Goal: Task Accomplishment & Management: Use online tool/utility

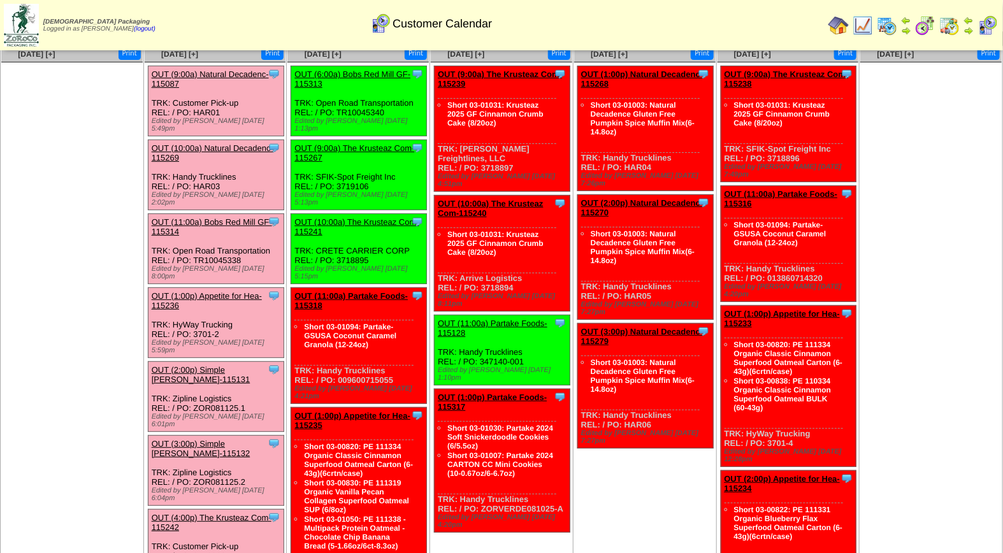
scroll to position [60, 0]
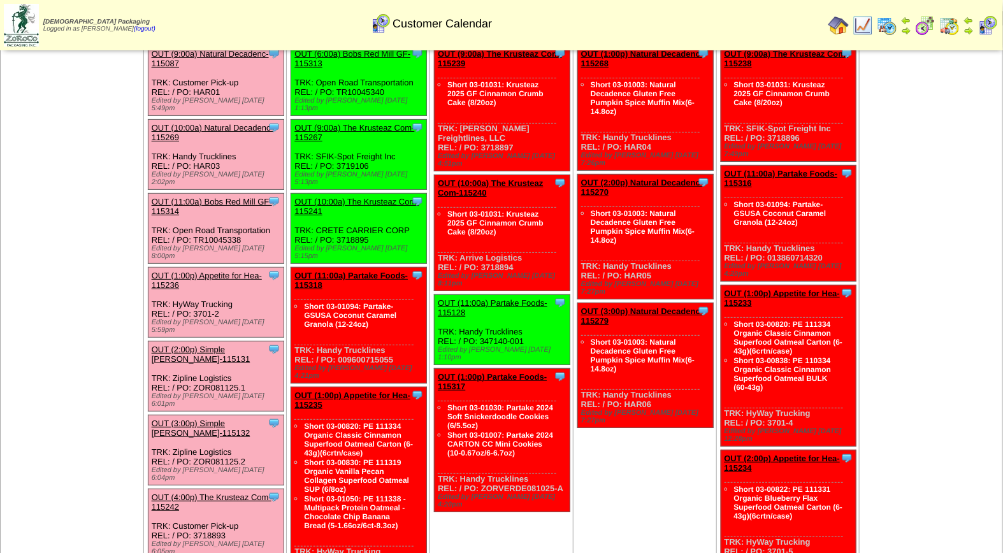
click at [197, 197] on link "OUT (11:00a) Bobs Red Mill GF-115314" at bounding box center [212, 206] width 120 height 19
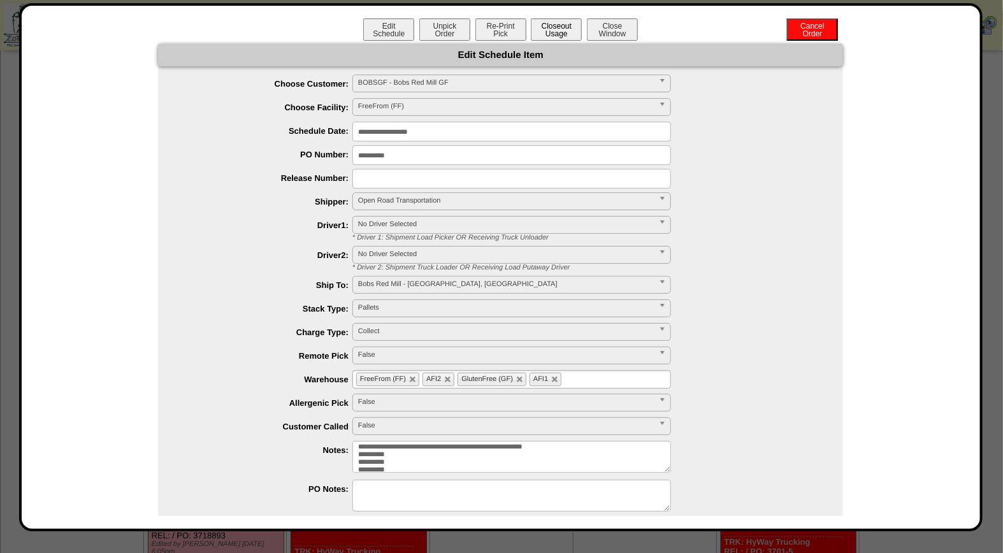
click at [555, 28] on button "Closeout Usage" at bounding box center [556, 29] width 51 height 22
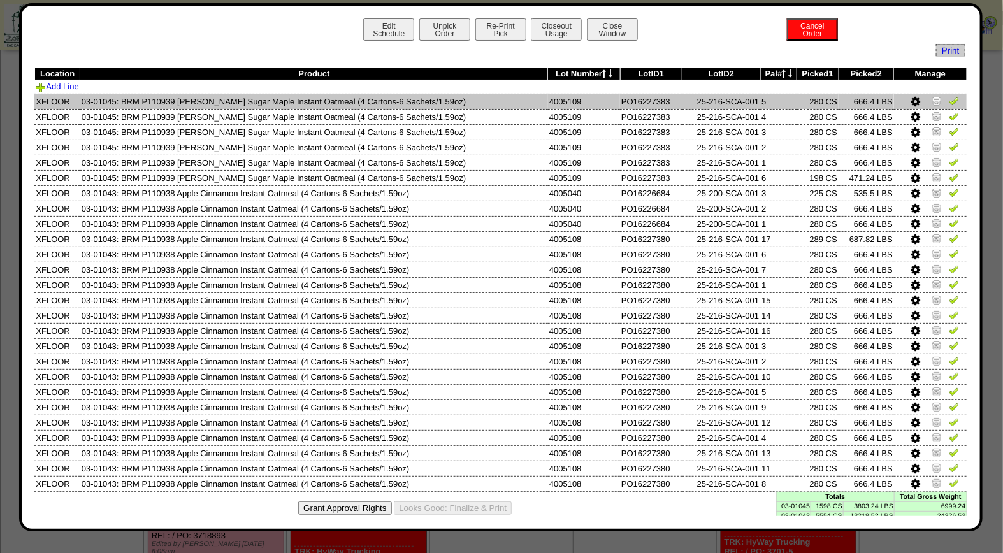
click at [948, 103] on img at bounding box center [953, 101] width 10 height 10
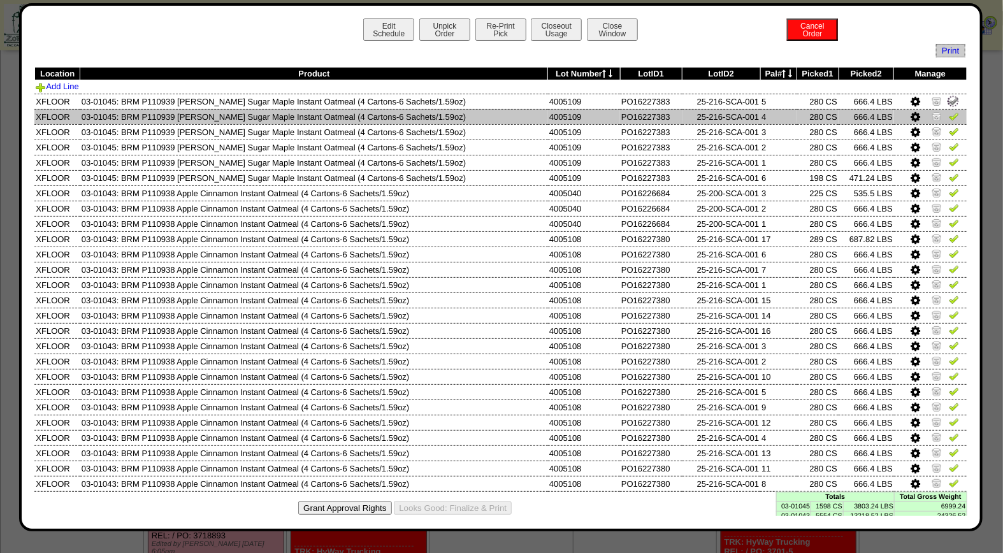
click at [948, 118] on img at bounding box center [953, 116] width 10 height 10
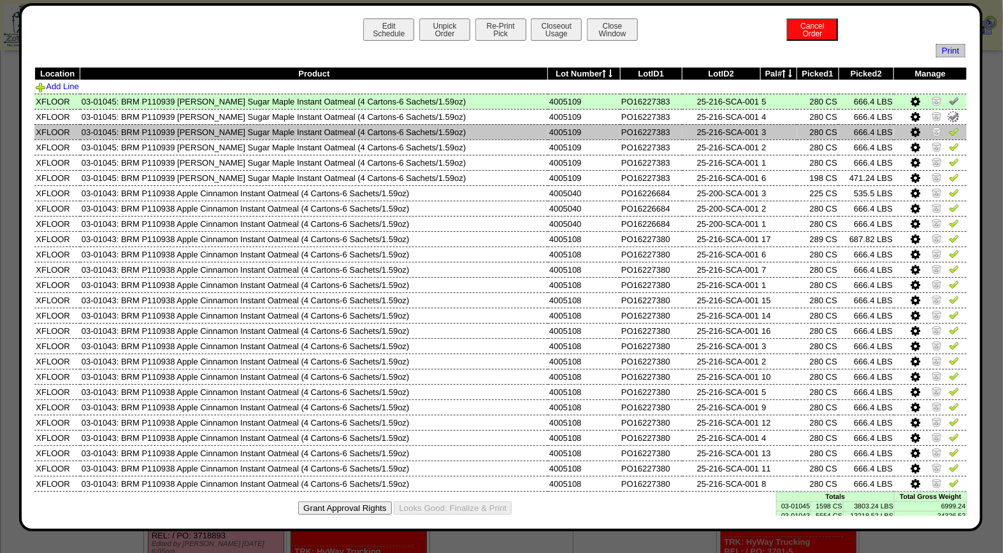
click at [948, 127] on img at bounding box center [953, 131] width 10 height 10
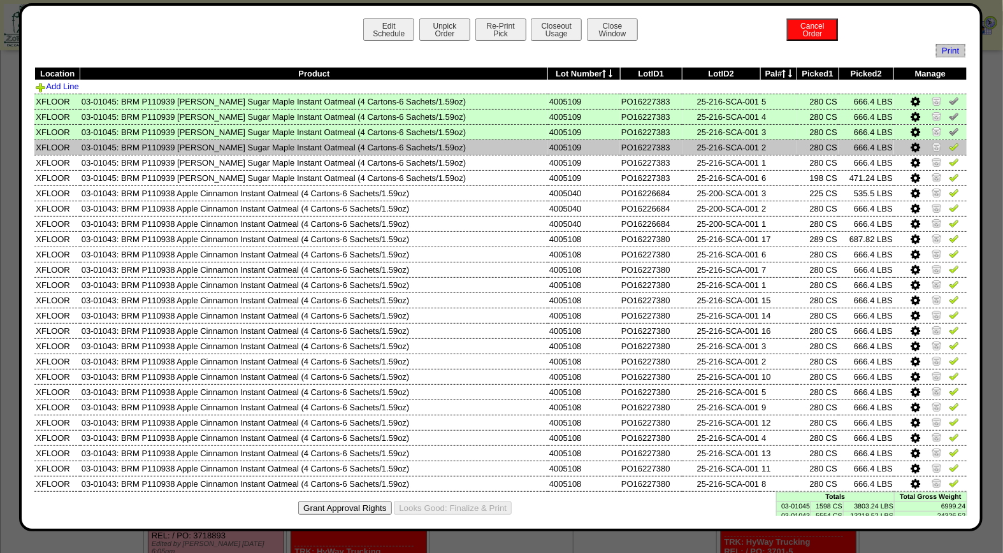
click at [948, 146] on img at bounding box center [953, 146] width 10 height 10
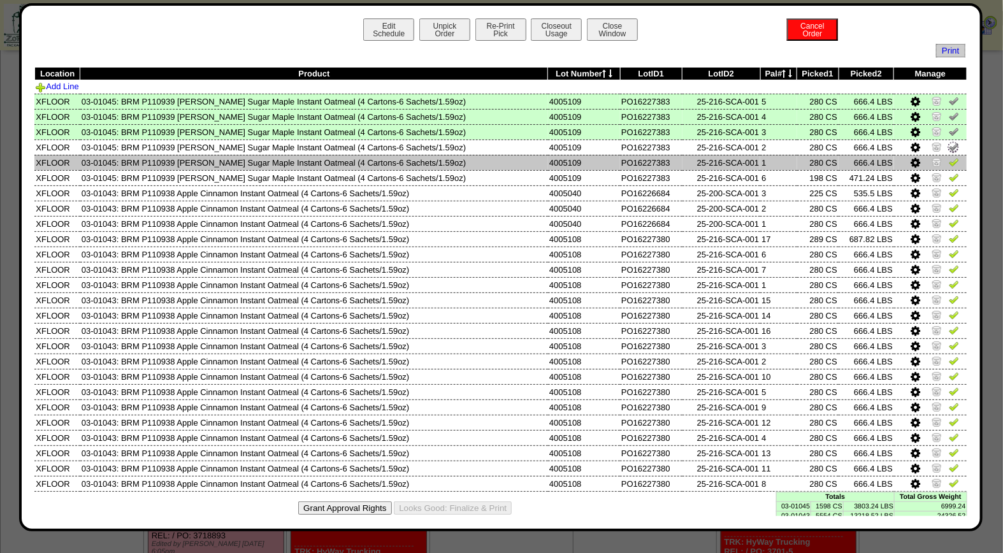
click at [948, 162] on img at bounding box center [953, 162] width 10 height 10
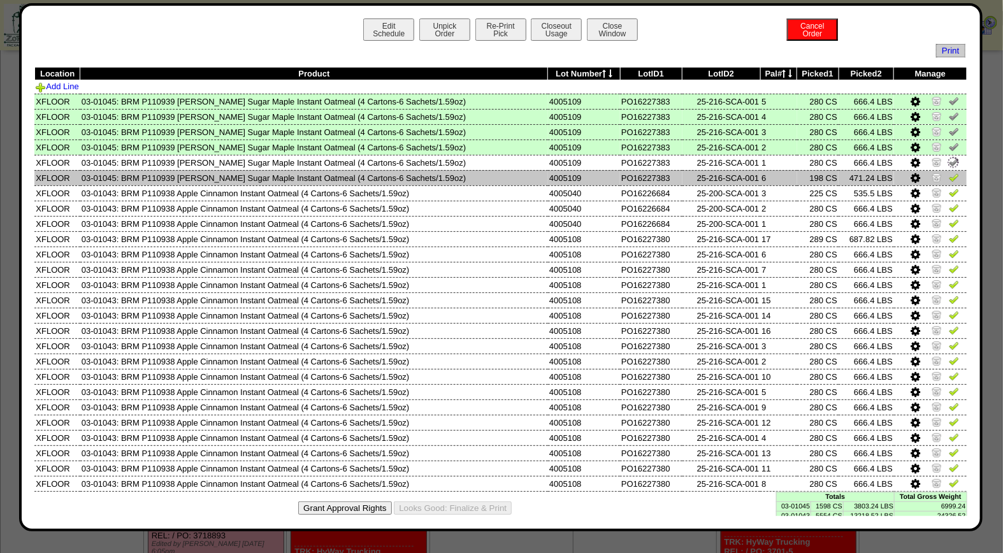
click at [948, 178] on img at bounding box center [953, 177] width 10 height 10
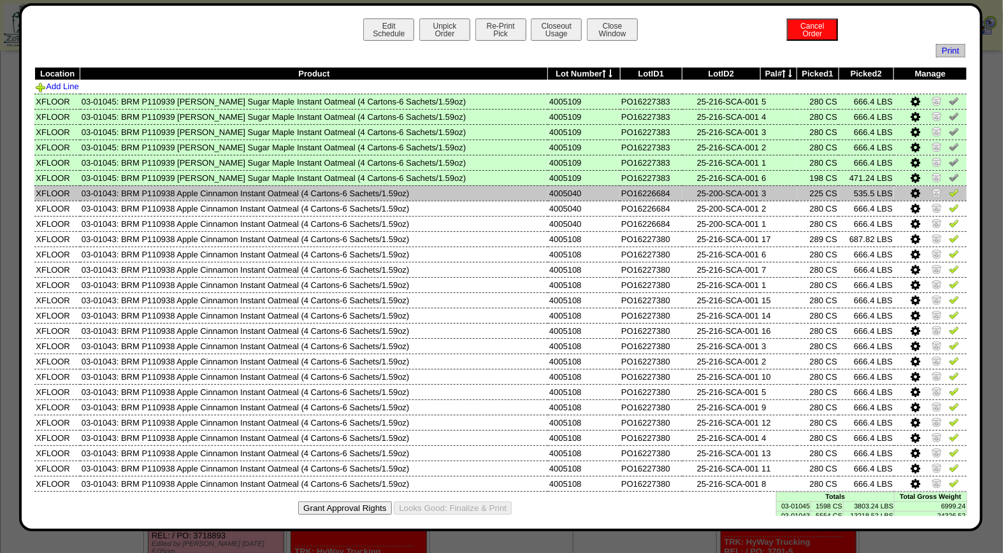
click at [948, 189] on img at bounding box center [953, 192] width 10 height 10
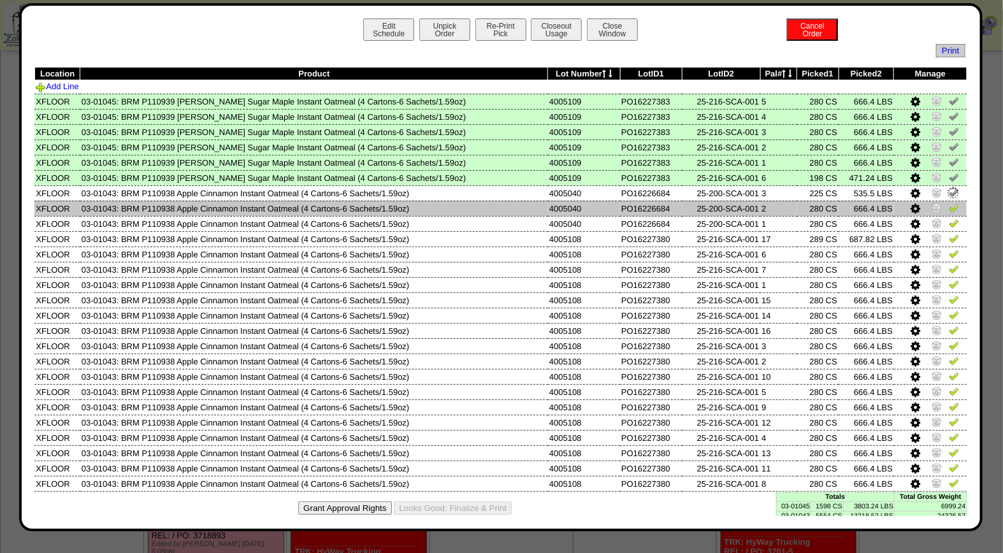
click at [948, 212] on link at bounding box center [953, 210] width 10 height 10
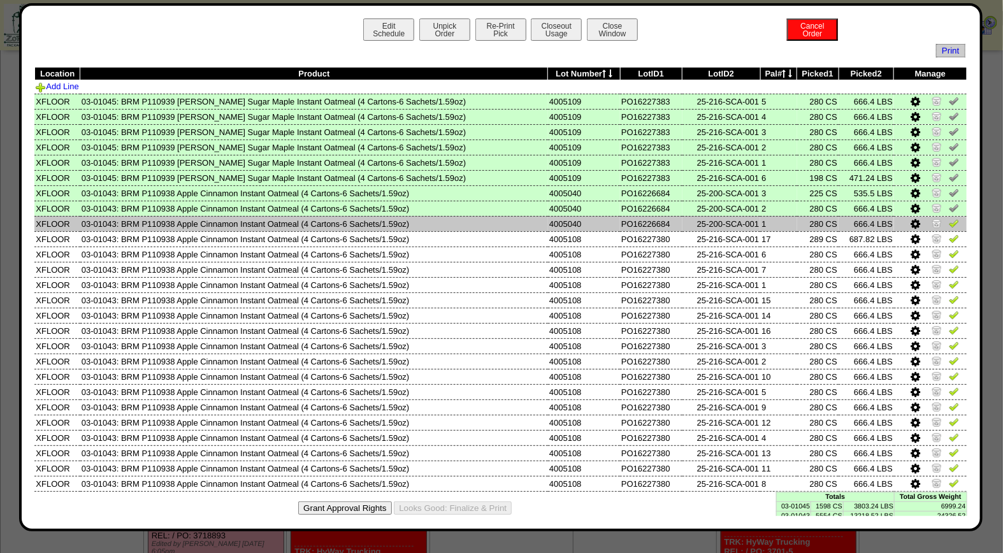
click at [948, 225] on img at bounding box center [953, 223] width 10 height 10
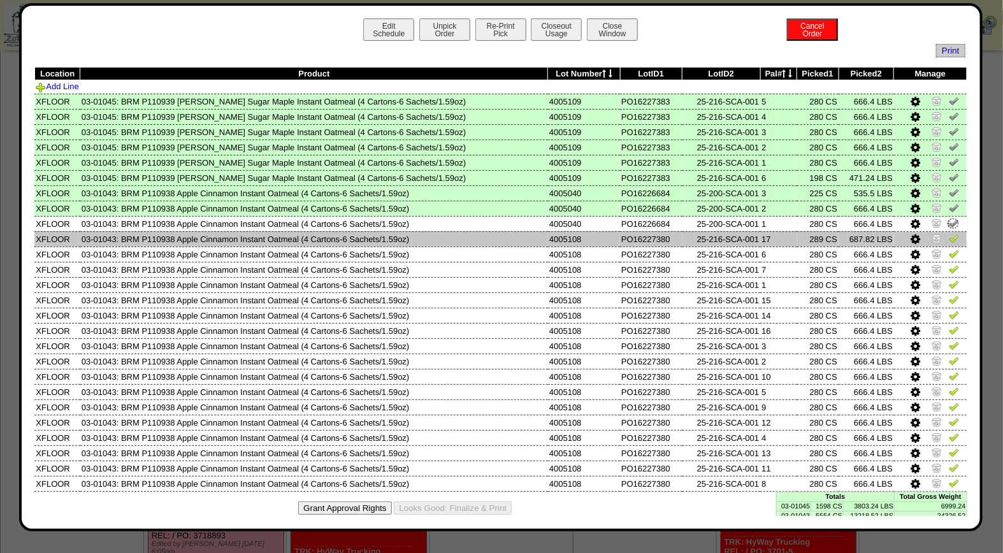
click at [948, 238] on img at bounding box center [953, 238] width 10 height 10
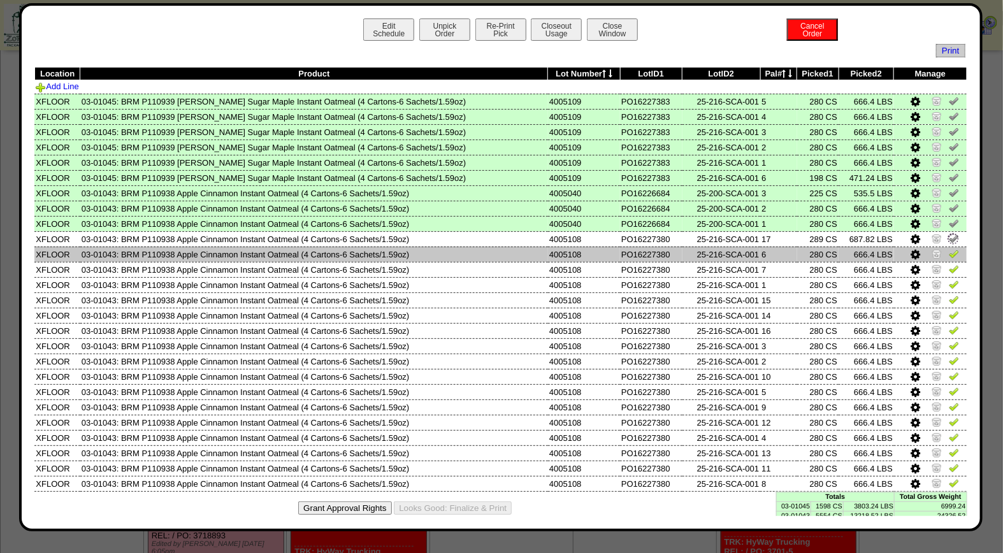
click at [948, 250] on img at bounding box center [953, 253] width 10 height 10
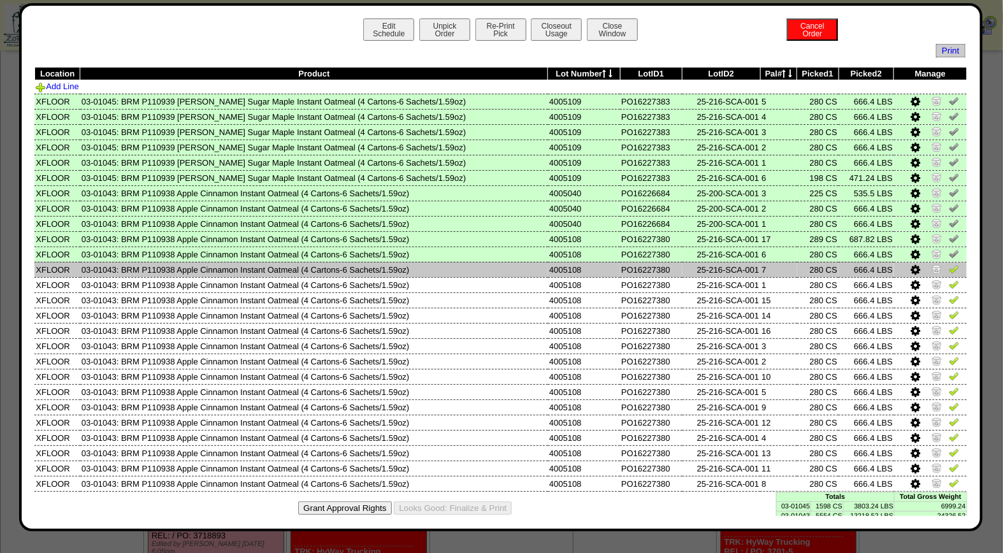
click at [948, 268] on img at bounding box center [953, 269] width 10 height 10
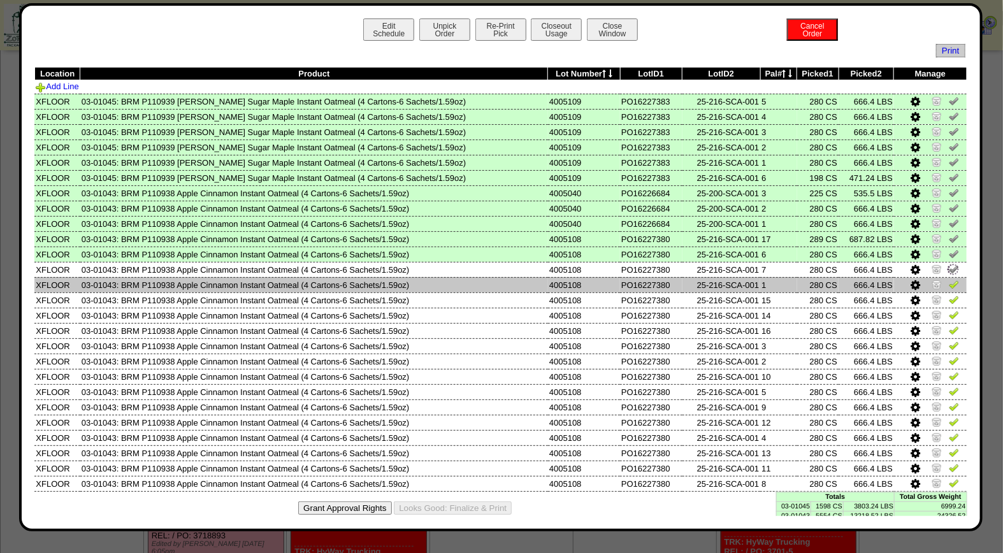
click at [948, 281] on img at bounding box center [953, 284] width 10 height 10
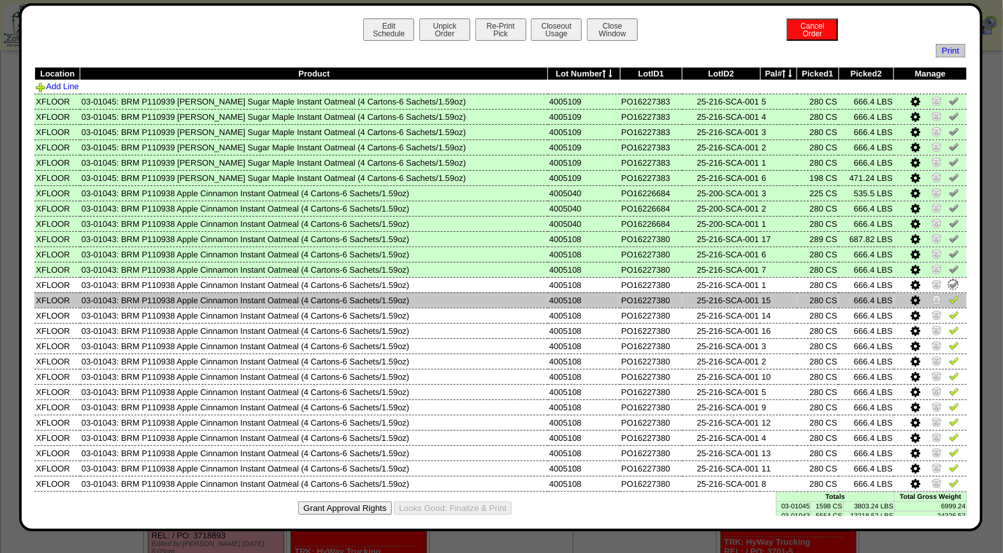
click at [948, 300] on img at bounding box center [953, 299] width 10 height 10
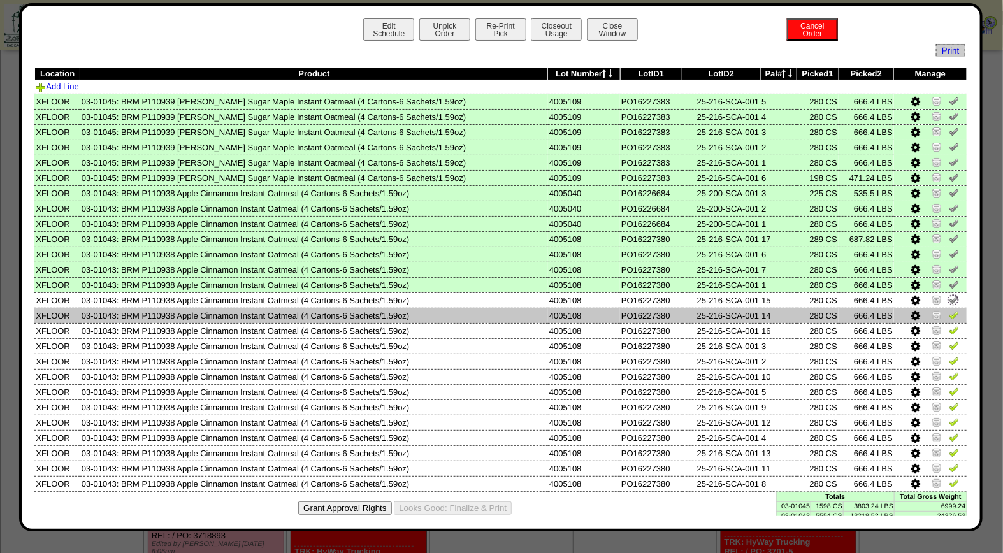
click at [943, 318] on td at bounding box center [930, 315] width 73 height 15
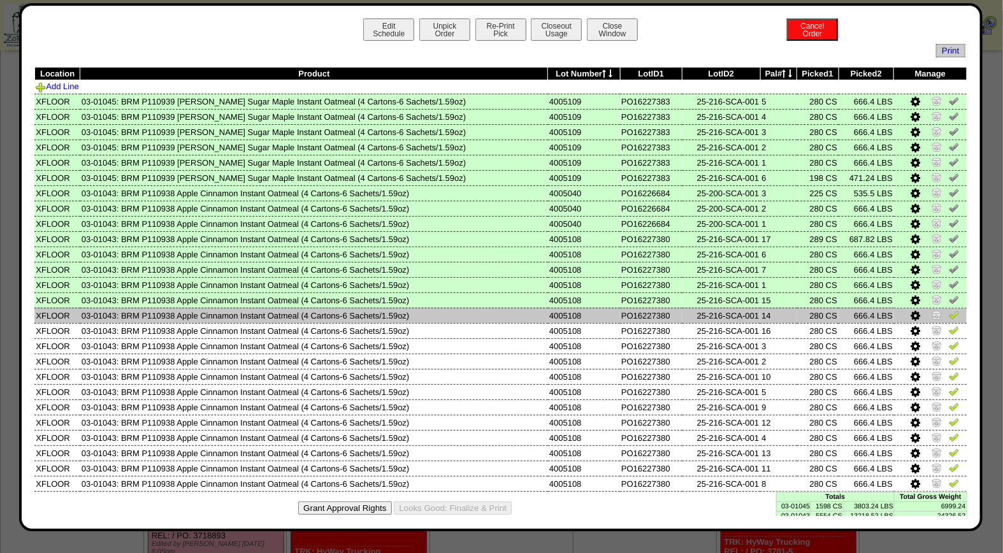
click at [948, 315] on img at bounding box center [953, 315] width 10 height 10
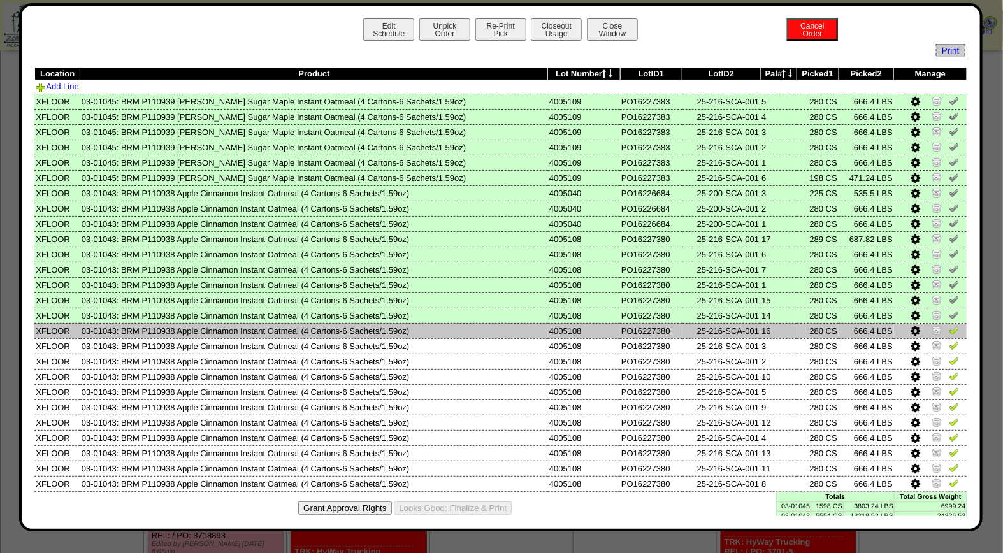
click at [948, 327] on img at bounding box center [953, 330] width 10 height 10
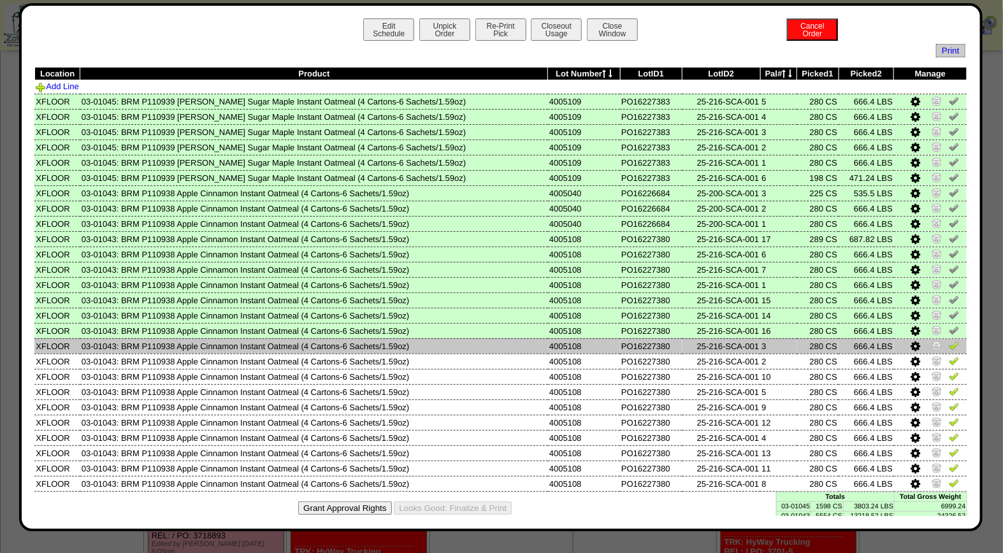
click at [948, 341] on img at bounding box center [953, 345] width 10 height 10
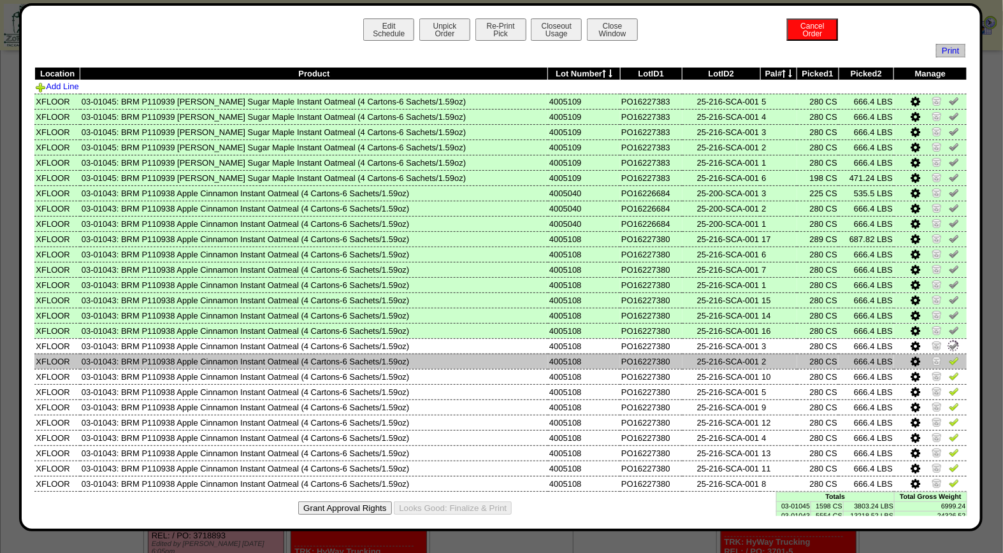
click at [948, 355] on img at bounding box center [953, 360] width 10 height 10
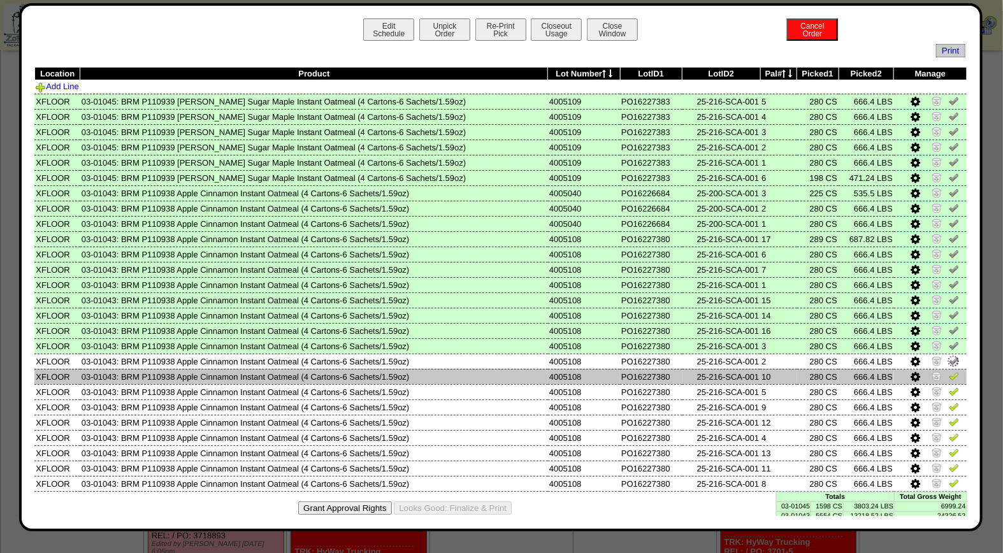
click at [948, 371] on img at bounding box center [953, 376] width 10 height 10
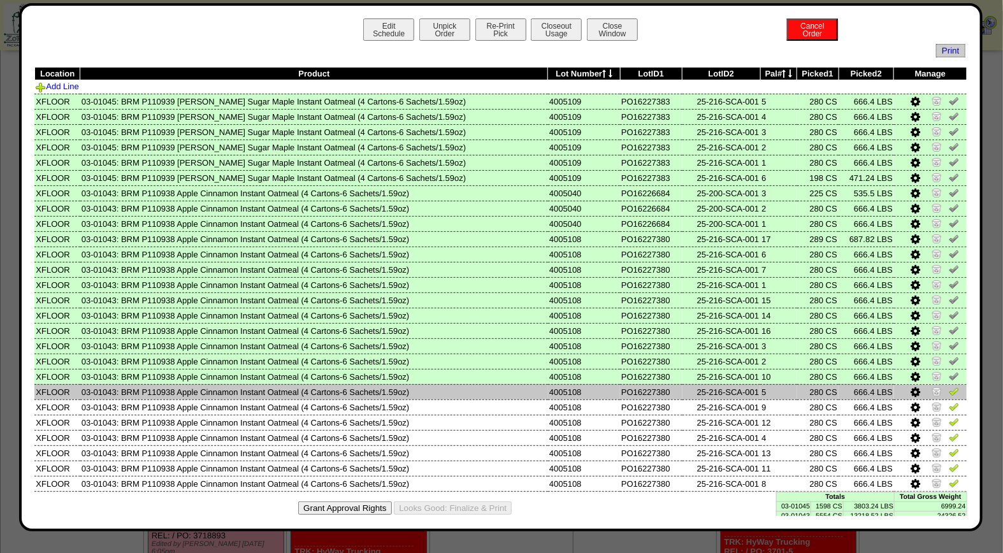
click at [948, 387] on img at bounding box center [953, 391] width 10 height 10
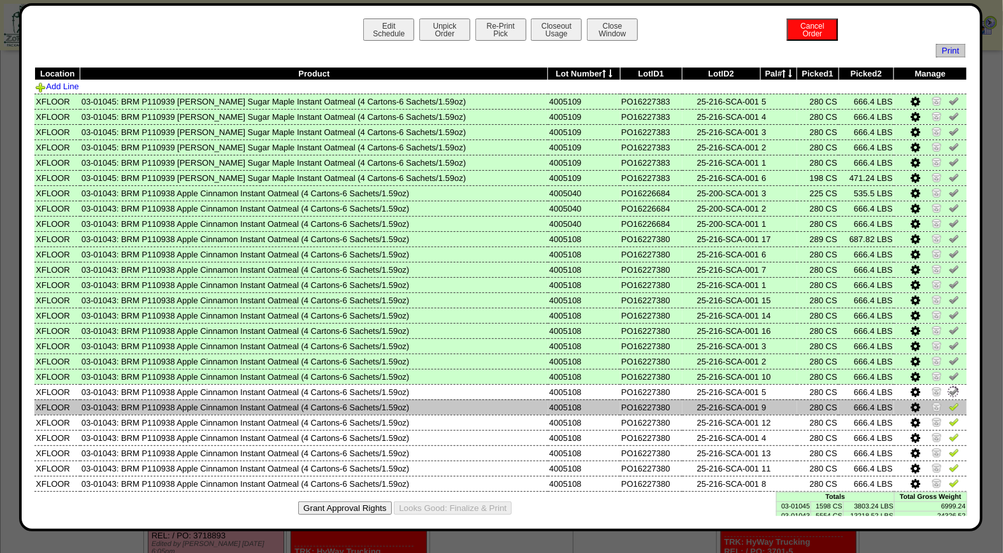
click at [948, 401] on img at bounding box center [953, 406] width 10 height 10
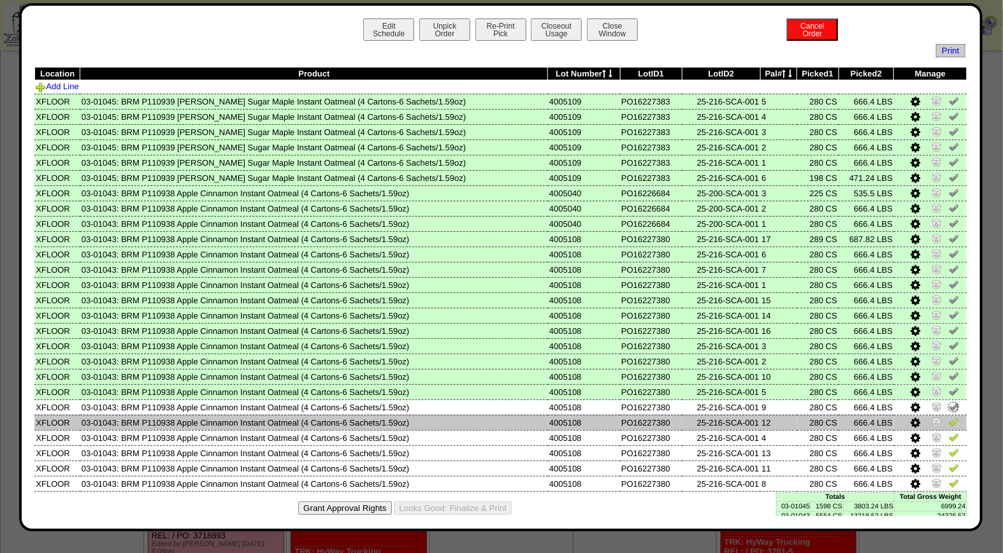
click at [948, 417] on img at bounding box center [953, 422] width 10 height 10
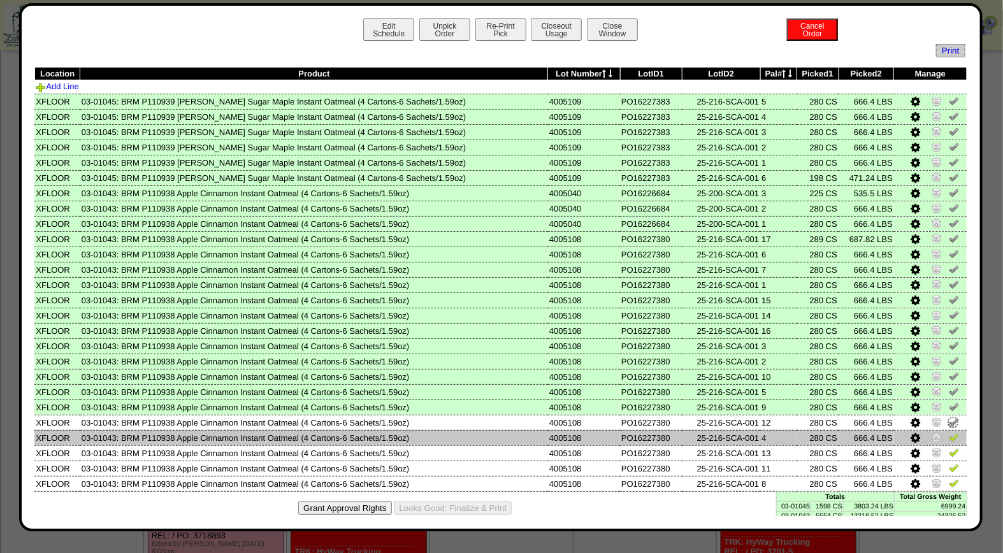
click at [948, 432] on img at bounding box center [953, 437] width 10 height 10
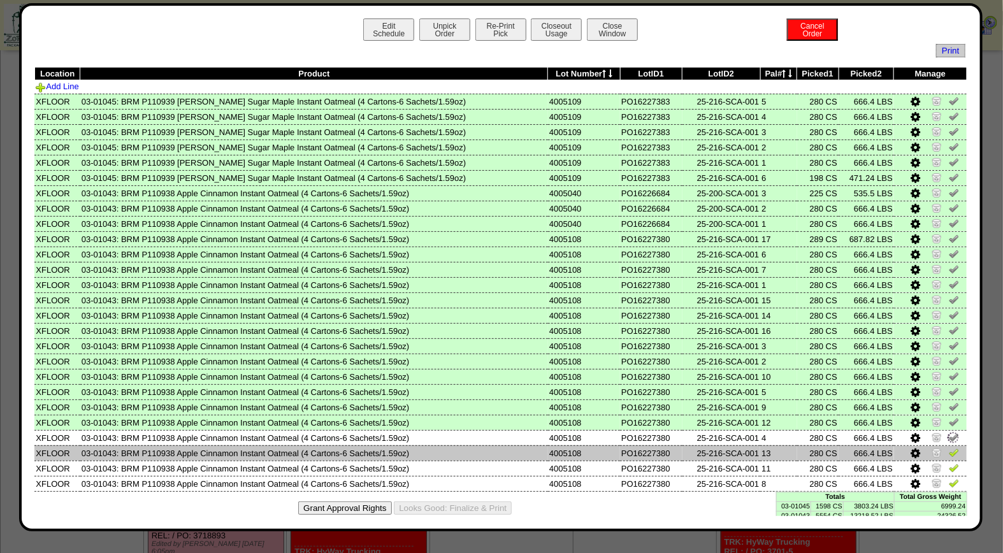
click at [948, 447] on img at bounding box center [953, 452] width 10 height 10
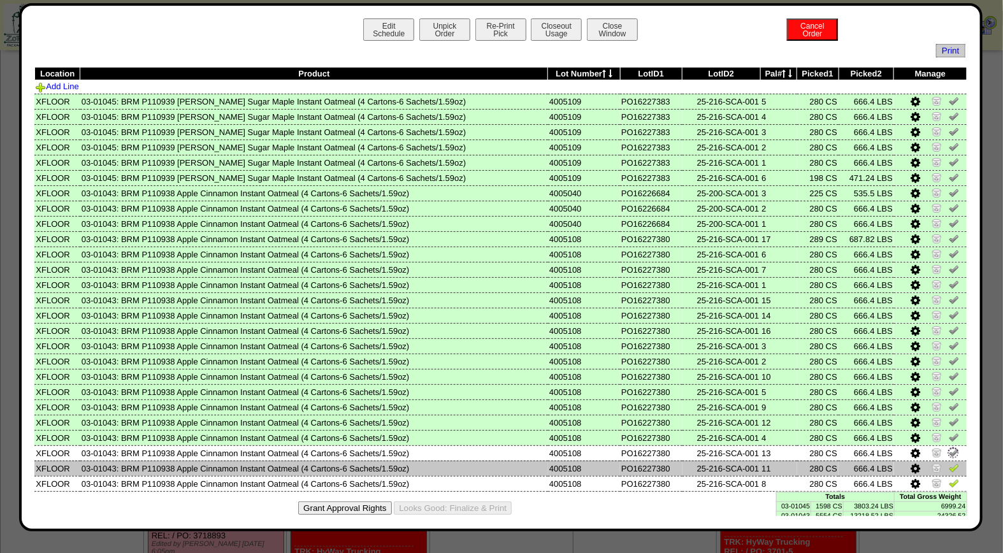
click at [948, 462] on img at bounding box center [953, 467] width 10 height 10
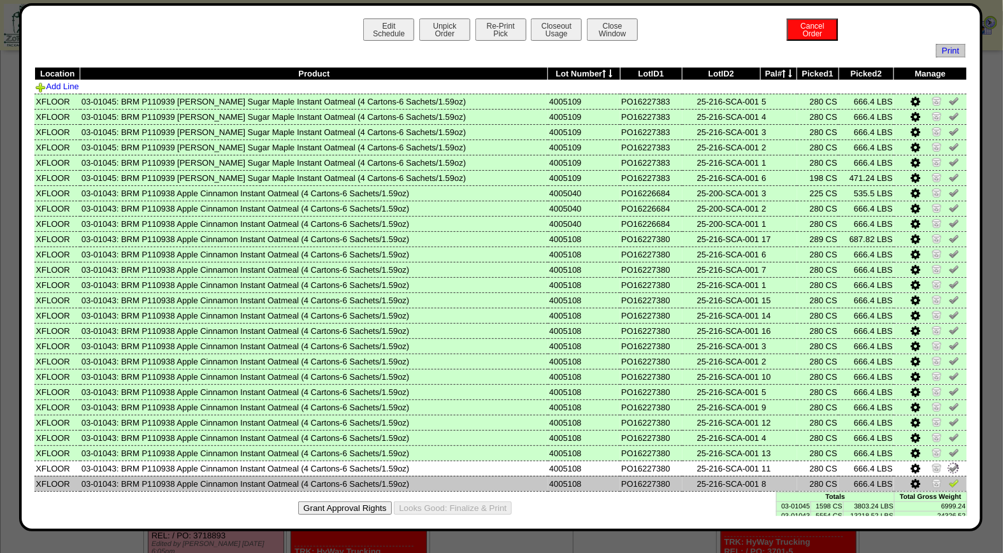
click at [948, 478] on img at bounding box center [953, 483] width 10 height 10
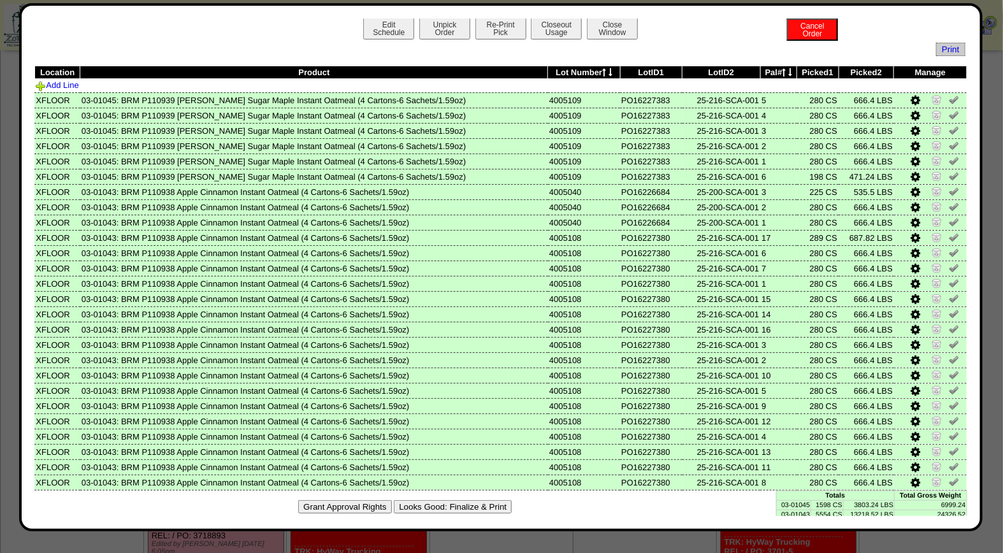
scroll to position [0, 0]
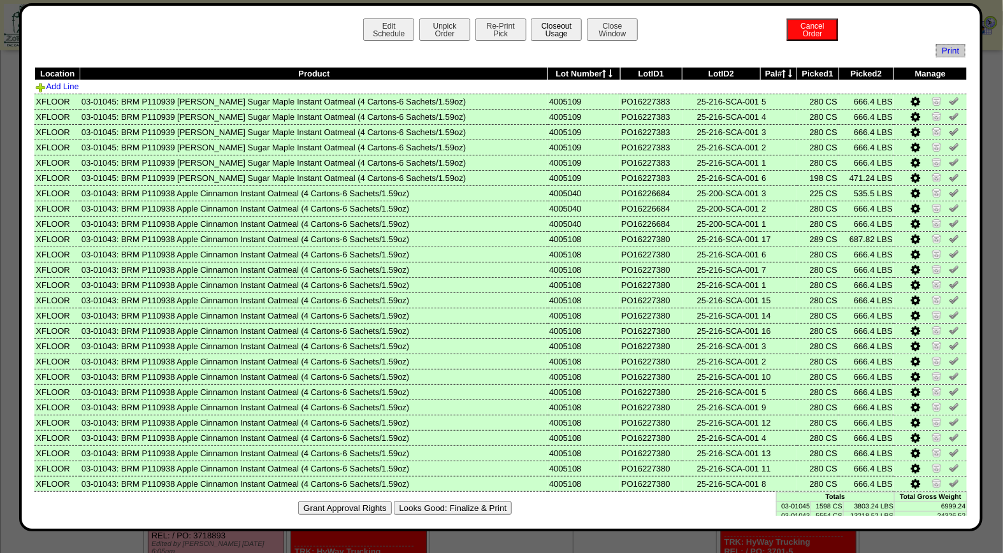
click at [555, 24] on button "Closeout Usage" at bounding box center [556, 29] width 51 height 22
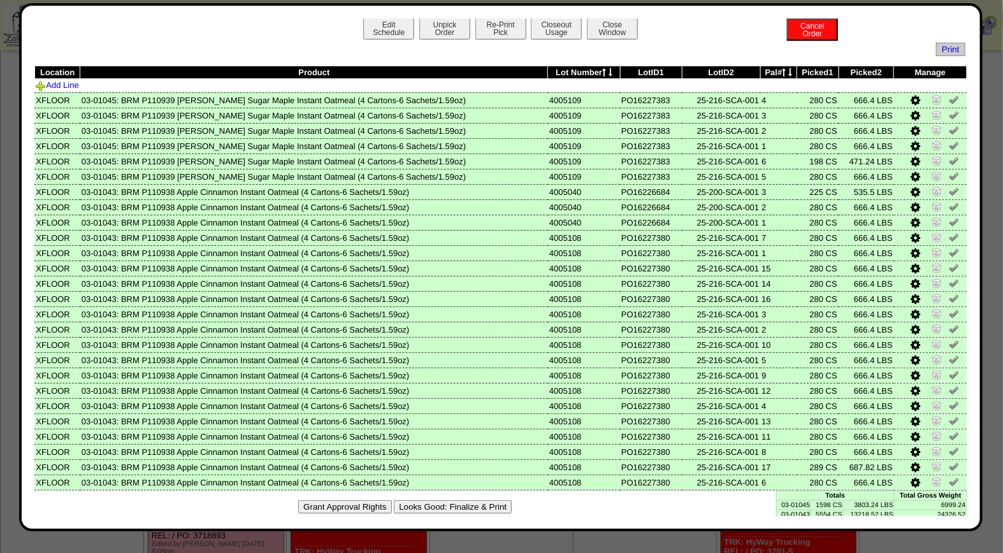
drag, startPoint x: 482, startPoint y: 501, endPoint x: 575, endPoint y: 125, distance: 386.7
click at [482, 501] on button "Looks Good: Finalize & Print" at bounding box center [453, 506] width 118 height 13
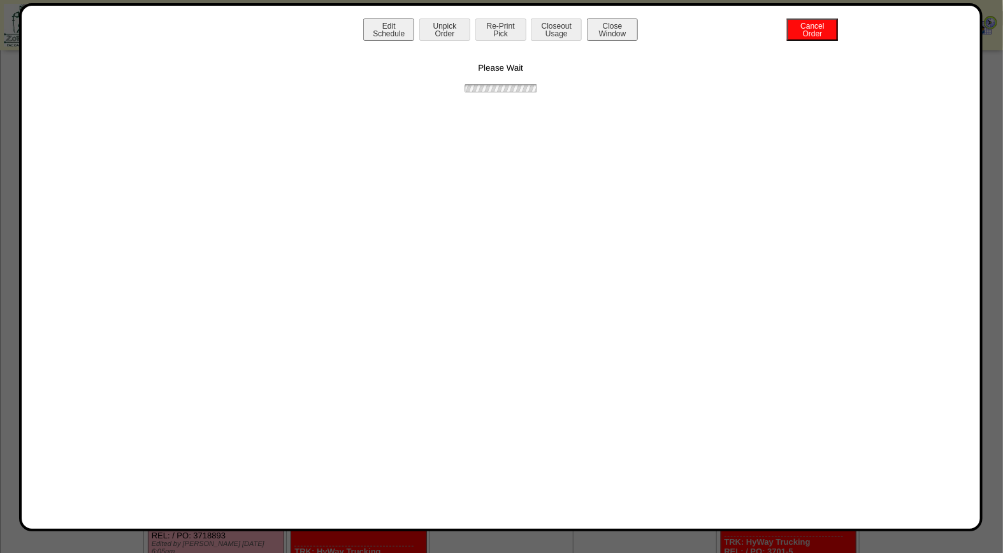
scroll to position [0, 0]
click at [508, 29] on button "Print BOL" at bounding box center [500, 29] width 51 height 22
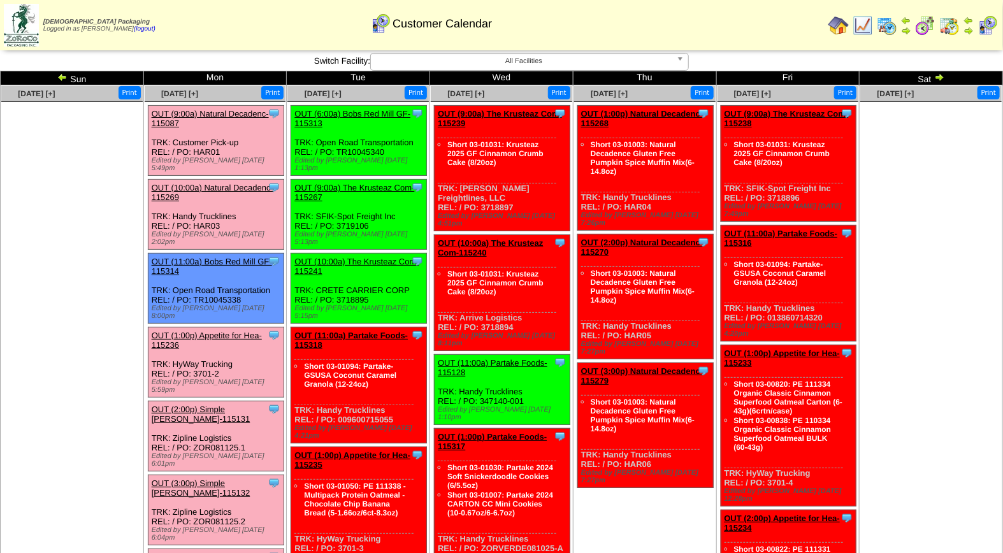
click at [671, 531] on td "[DATE] [+] Print Clone Item OUT (1:00p) Natural Decadenc-115268 Natural Decaden…" at bounding box center [644, 514] width 143 height 859
